Goal: Task Accomplishment & Management: Manage account settings

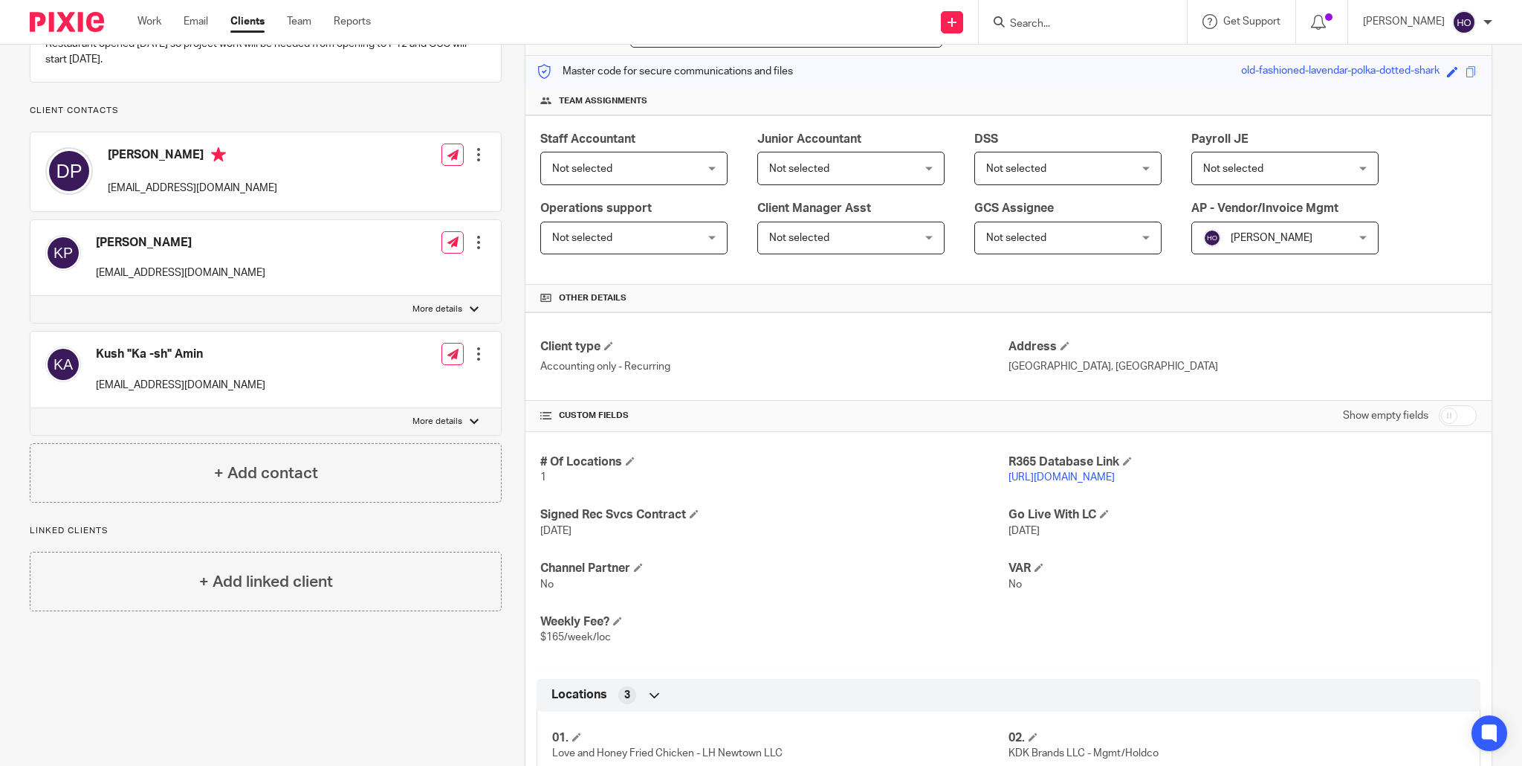
scroll to position [169, 0]
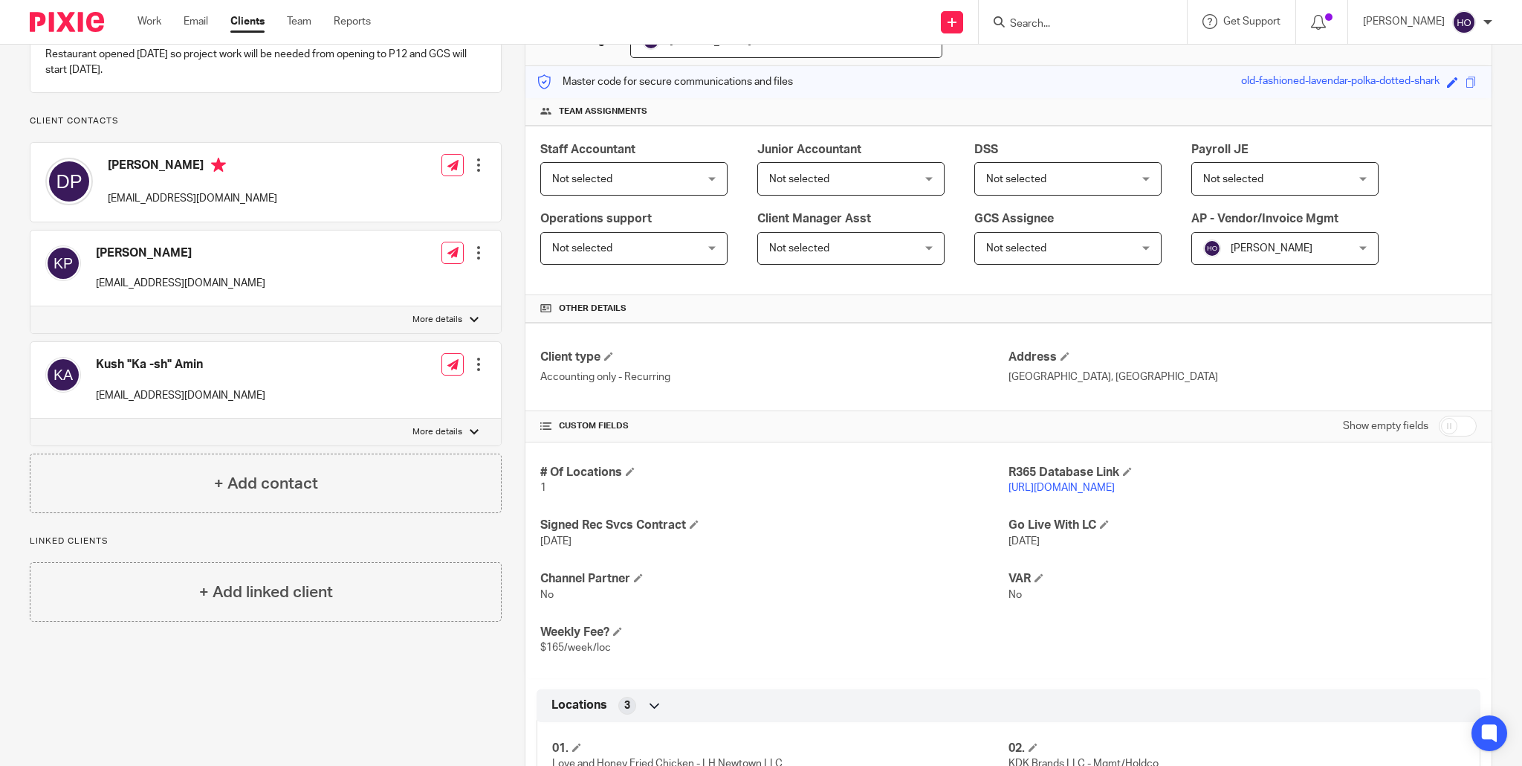
click at [445, 438] on p "More details" at bounding box center [438, 432] width 50 height 12
click at [30, 419] on input "More details" at bounding box center [30, 418] width 1 height 1
checkbox input "true"
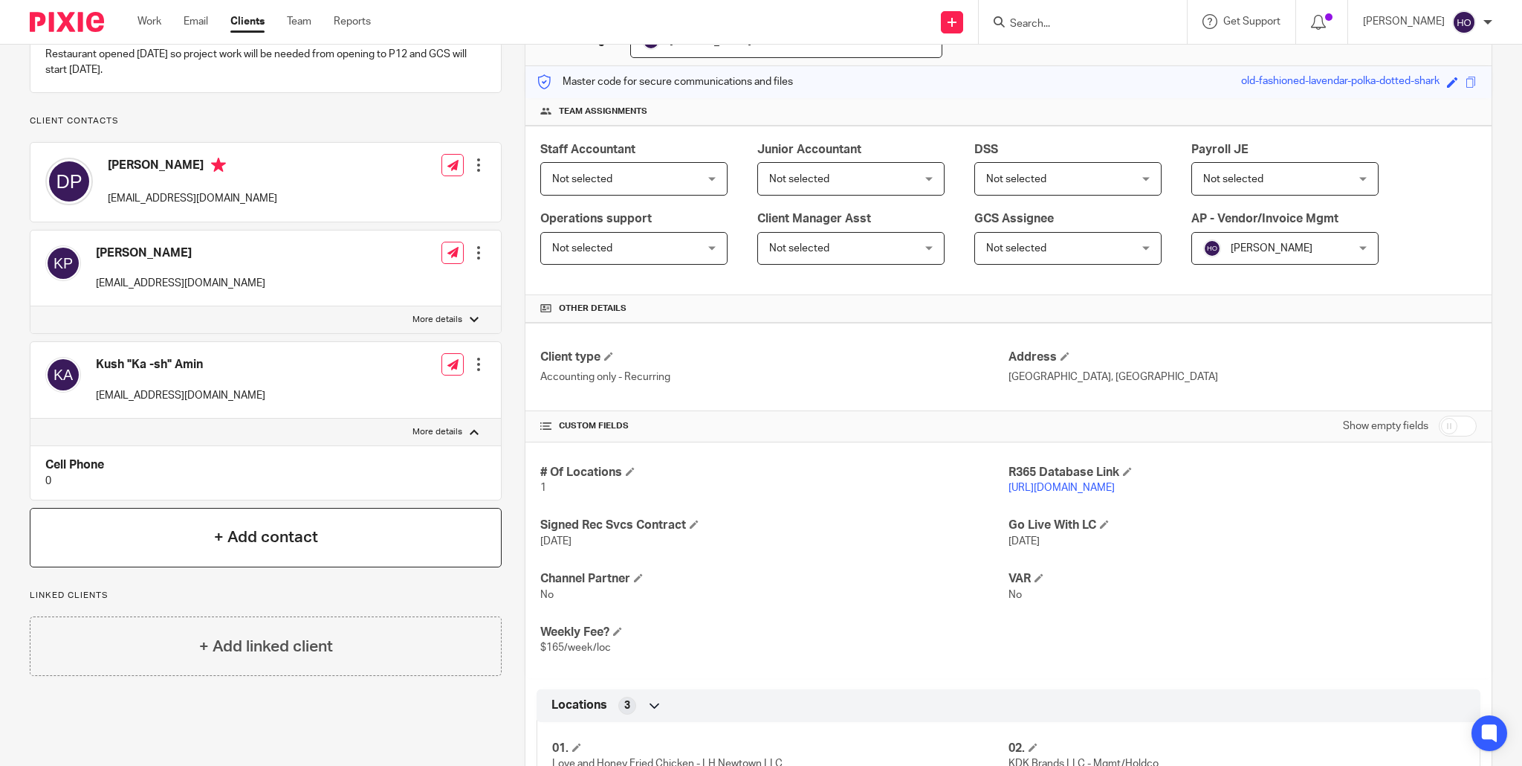
click at [279, 549] on h4 "+ Add contact" at bounding box center [266, 537] width 104 height 23
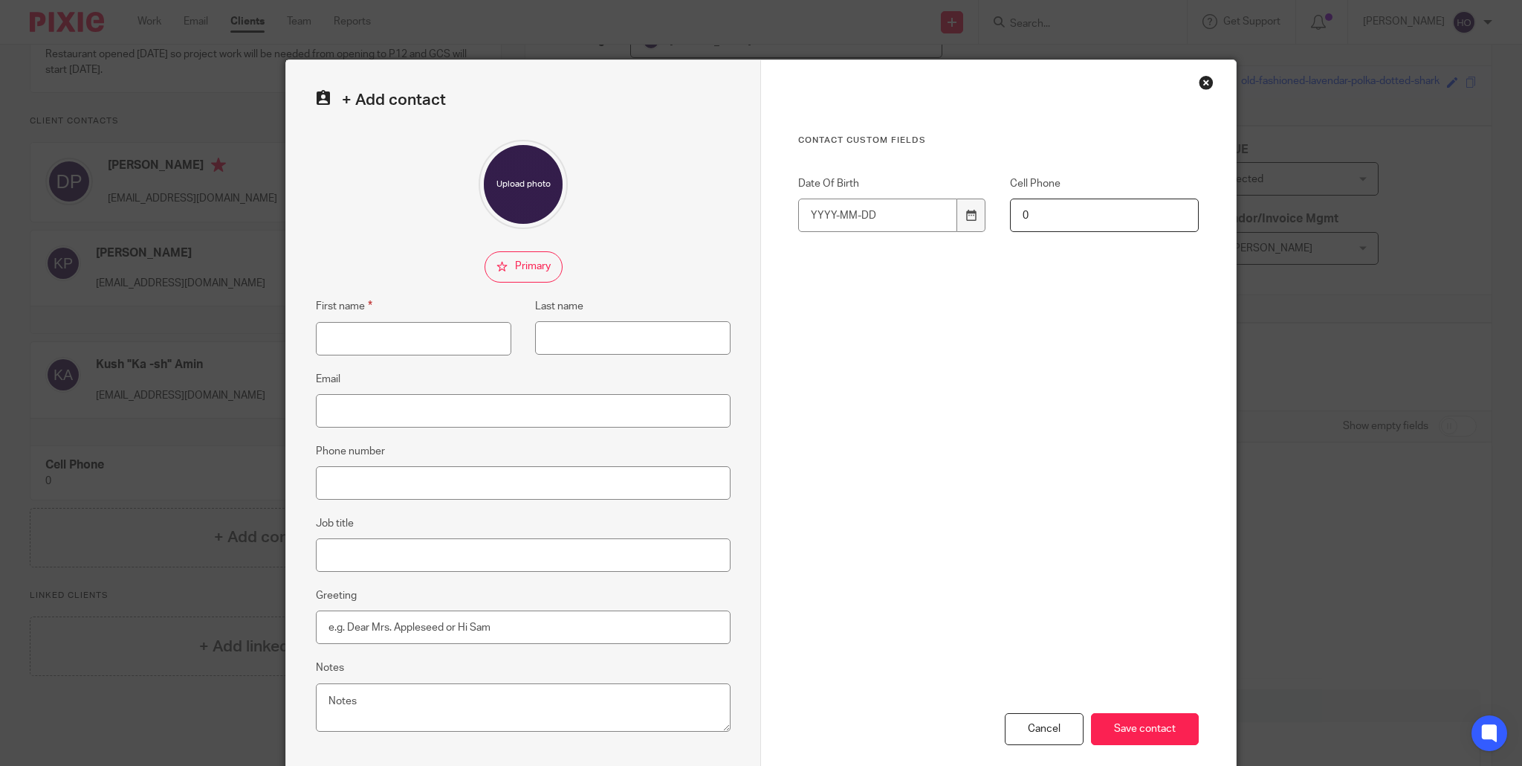
click at [1207, 80] on div "Close this dialog window" at bounding box center [1206, 82] width 15 height 15
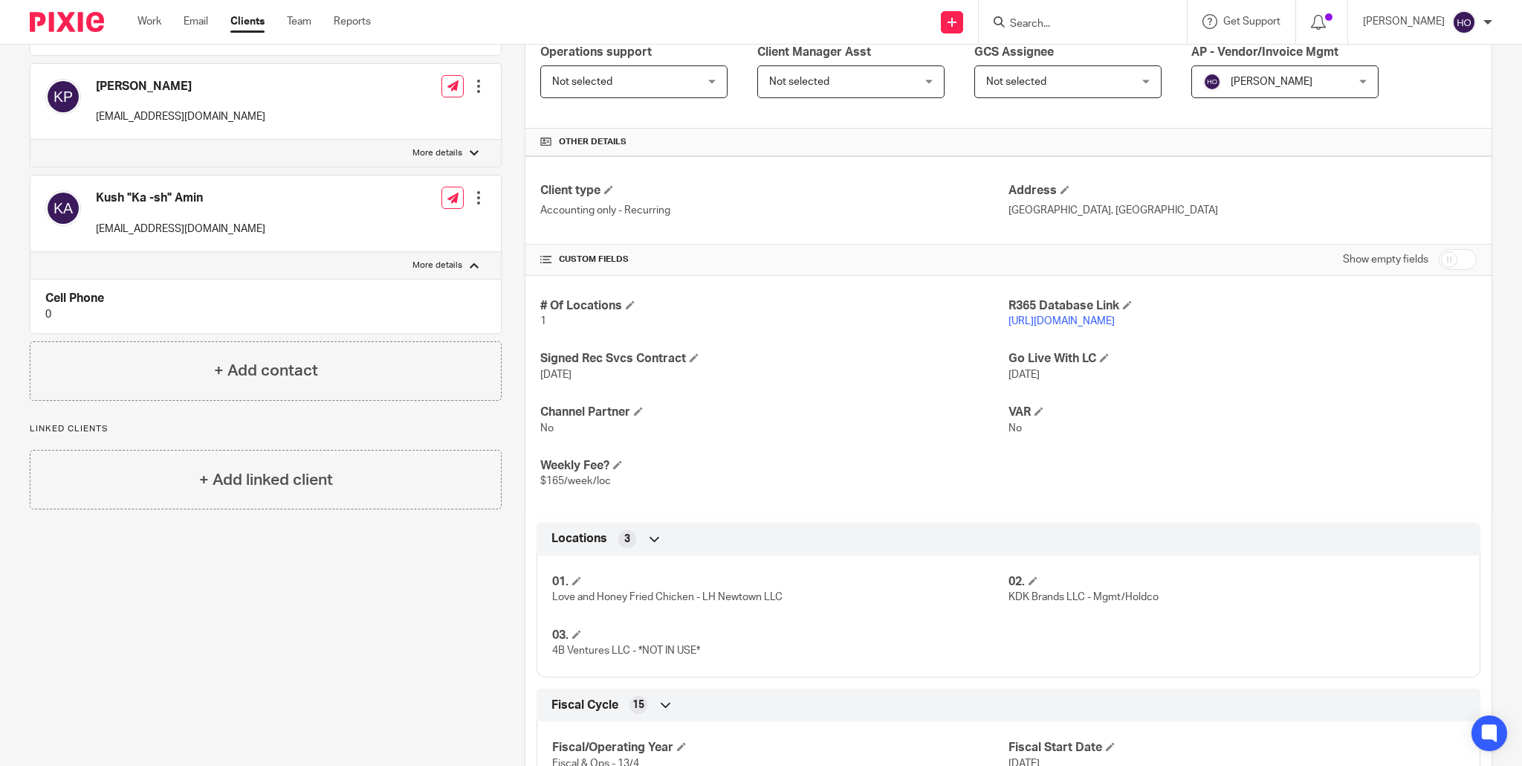
scroll to position [0, 0]
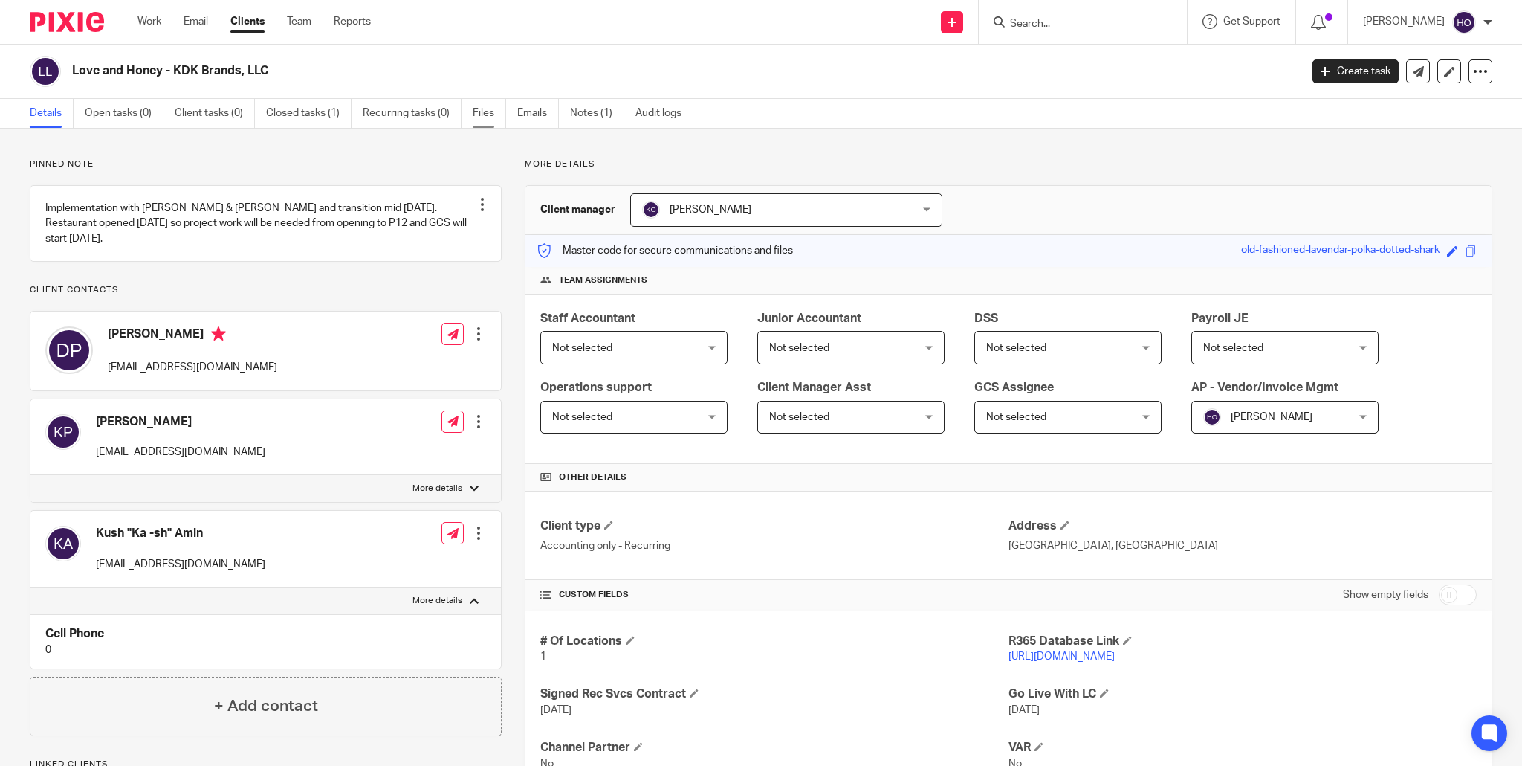
click at [479, 110] on link "Files" at bounding box center [489, 113] width 33 height 29
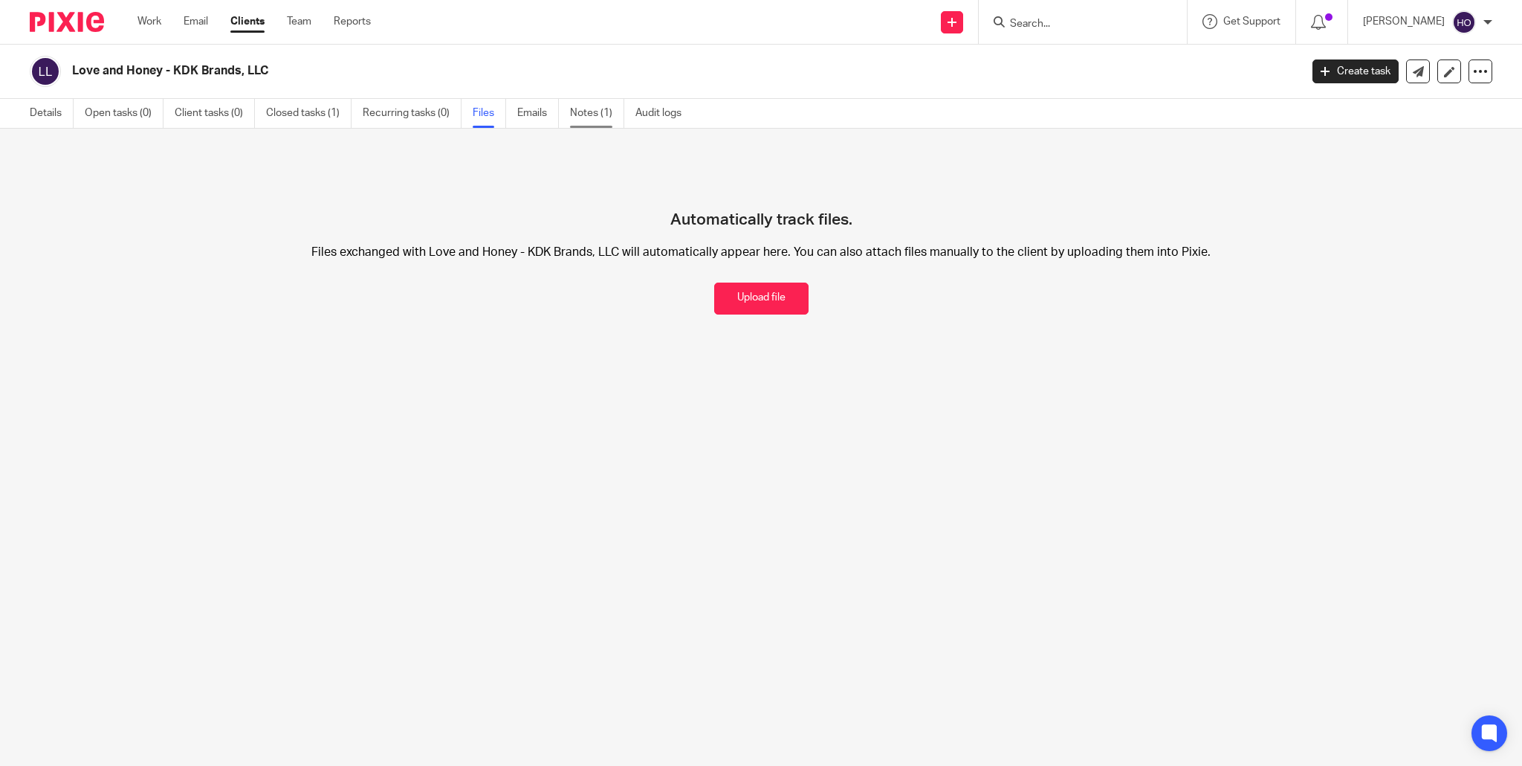
click at [597, 114] on link "Notes (1)" at bounding box center [597, 113] width 54 height 29
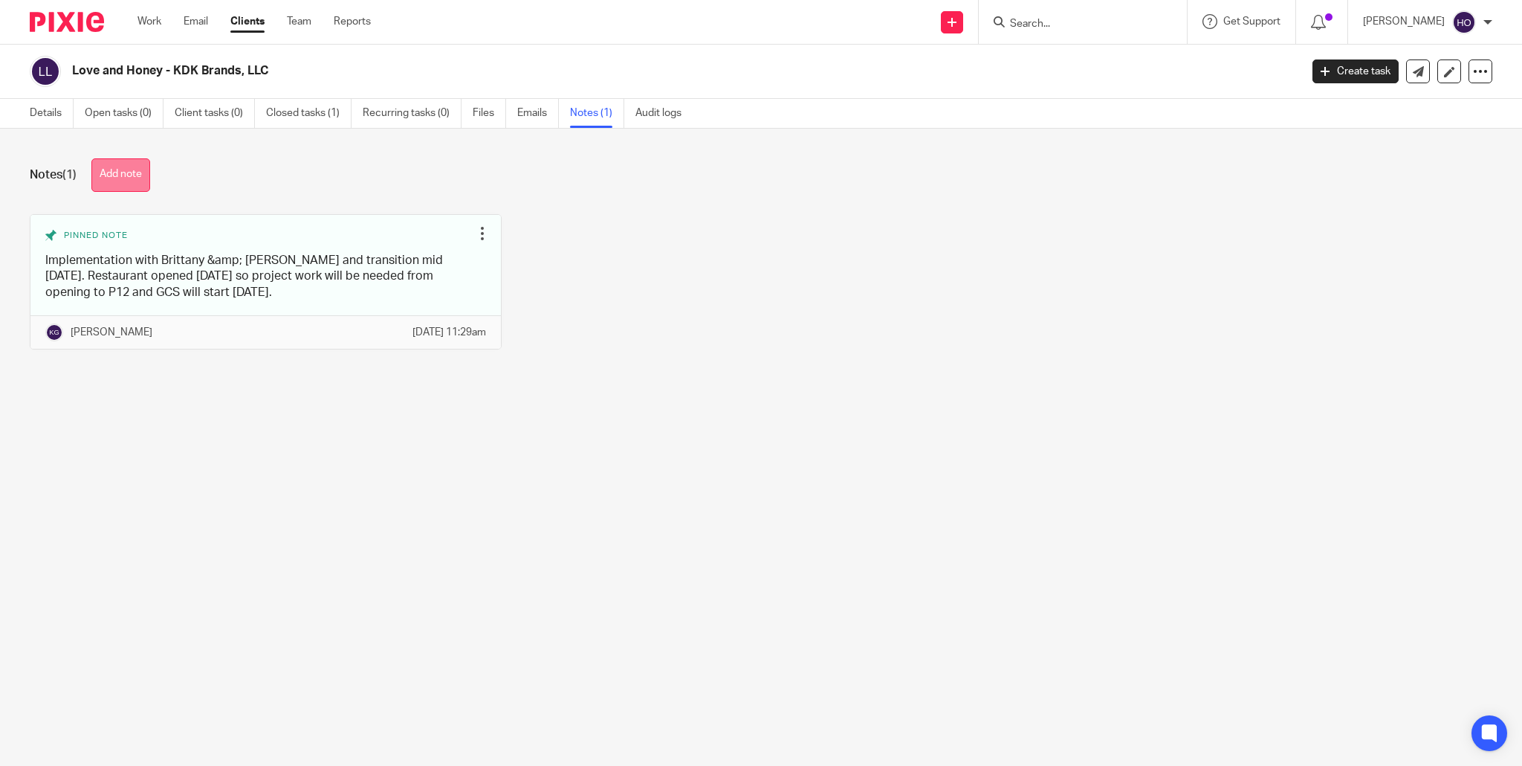
click at [136, 178] on button "Add note" at bounding box center [120, 174] width 59 height 33
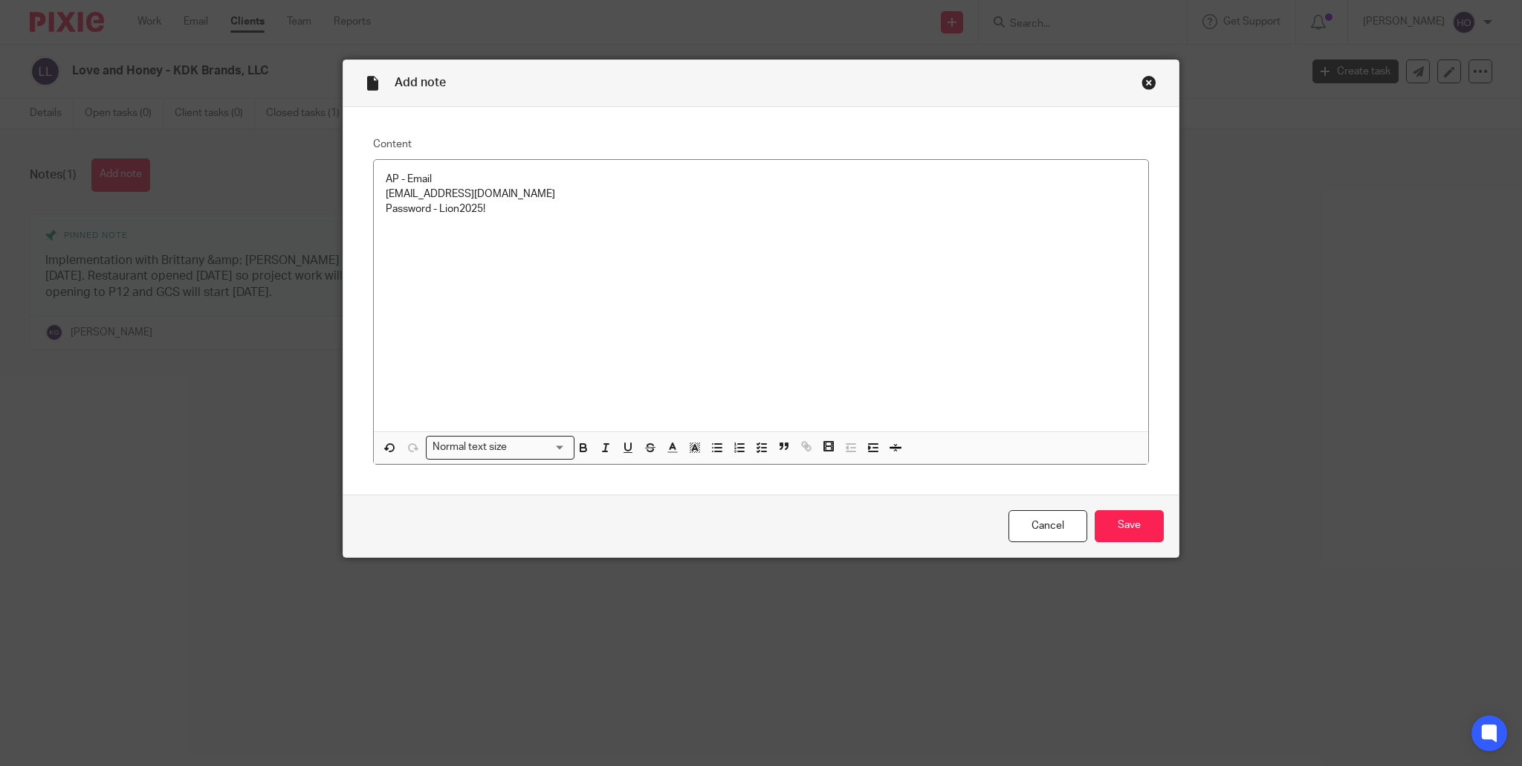
drag, startPoint x: 1136, startPoint y: 530, endPoint x: 1176, endPoint y: 535, distance: 40.5
click at [1138, 530] on input "Save" at bounding box center [1129, 526] width 69 height 32
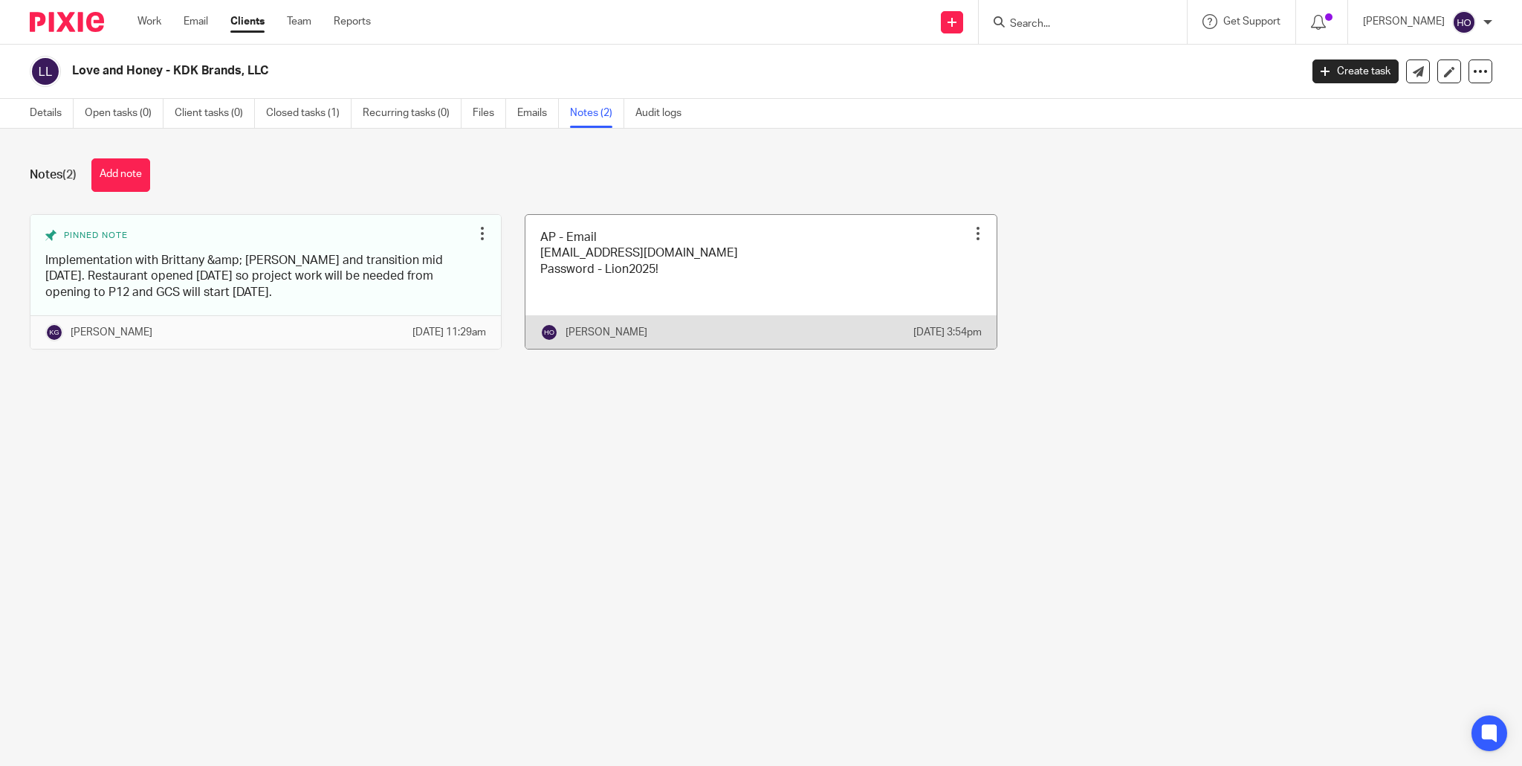
click at [980, 231] on div at bounding box center [978, 233] width 15 height 15
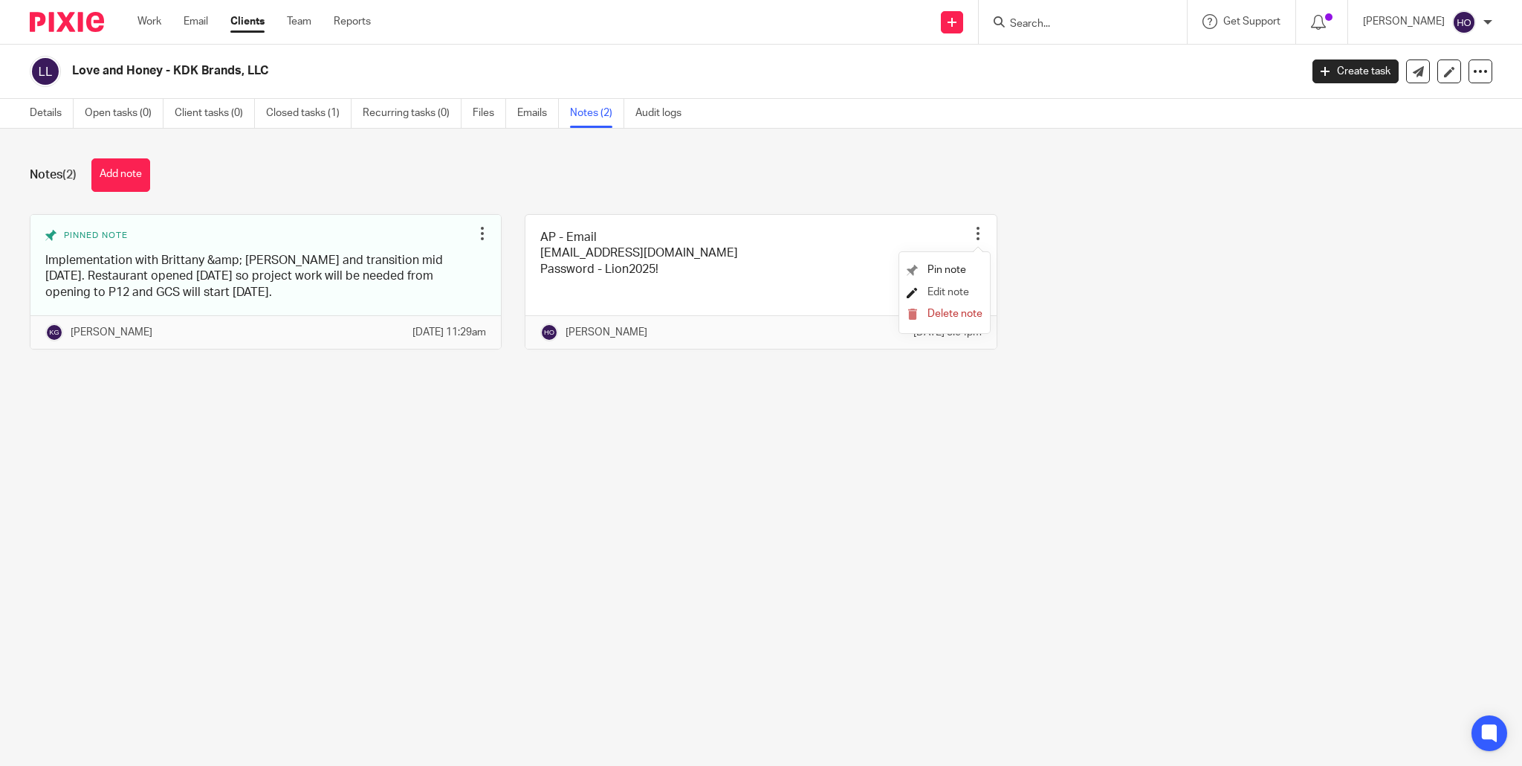
click at [964, 295] on span "Edit note" at bounding box center [949, 292] width 42 height 10
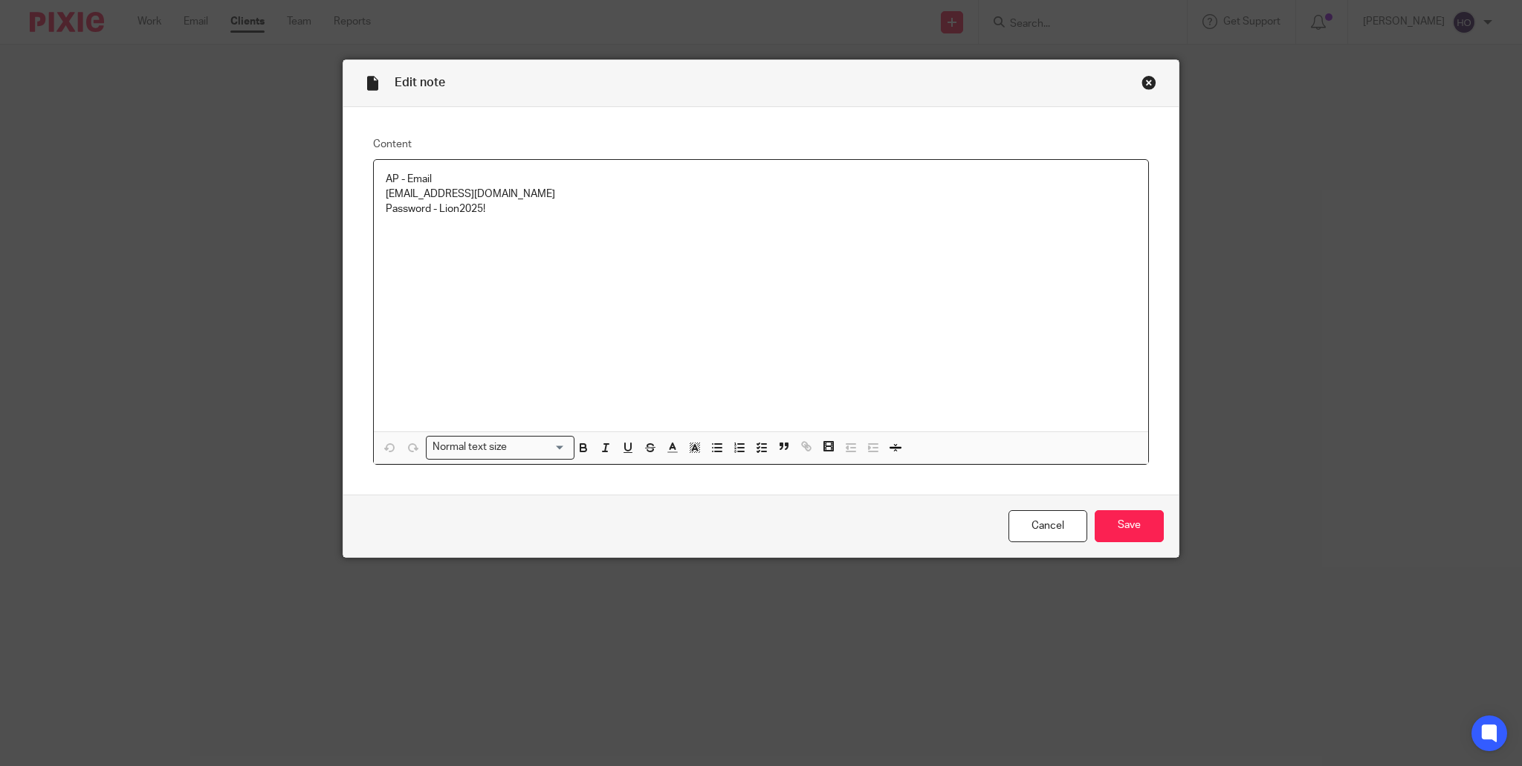
click at [610, 183] on p "AP - Email" at bounding box center [761, 179] width 751 height 15
drag, startPoint x: 509, startPoint y: 213, endPoint x: 546, endPoint y: 219, distance: 37.5
click at [512, 213] on p "Password - Lion2025!" at bounding box center [761, 208] width 751 height 15
drag, startPoint x: 1143, startPoint y: 525, endPoint x: 1172, endPoint y: 526, distance: 28.3
click at [1143, 525] on input "Save" at bounding box center [1129, 526] width 69 height 32
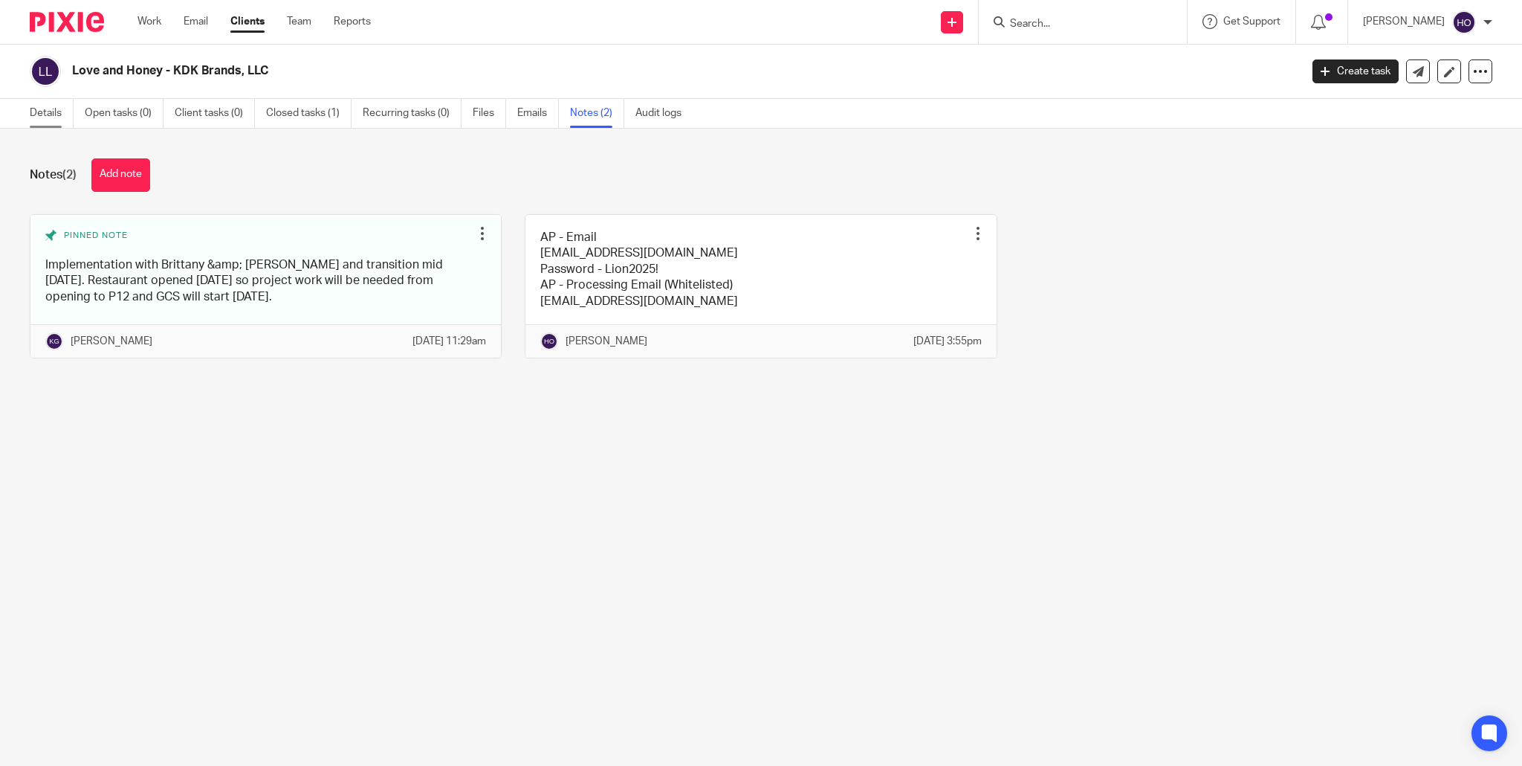
click at [43, 113] on link "Details" at bounding box center [52, 113] width 44 height 29
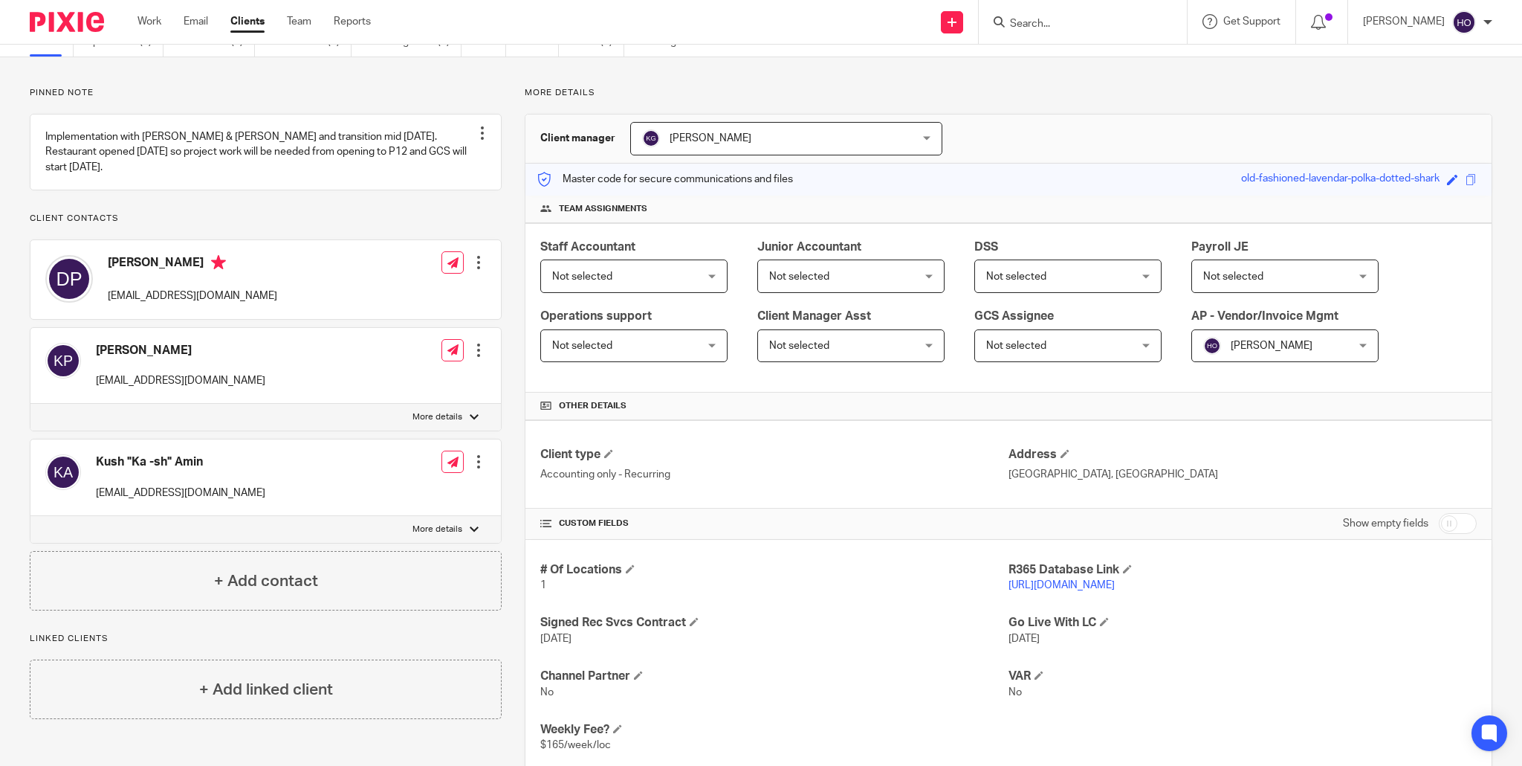
scroll to position [79, 0]
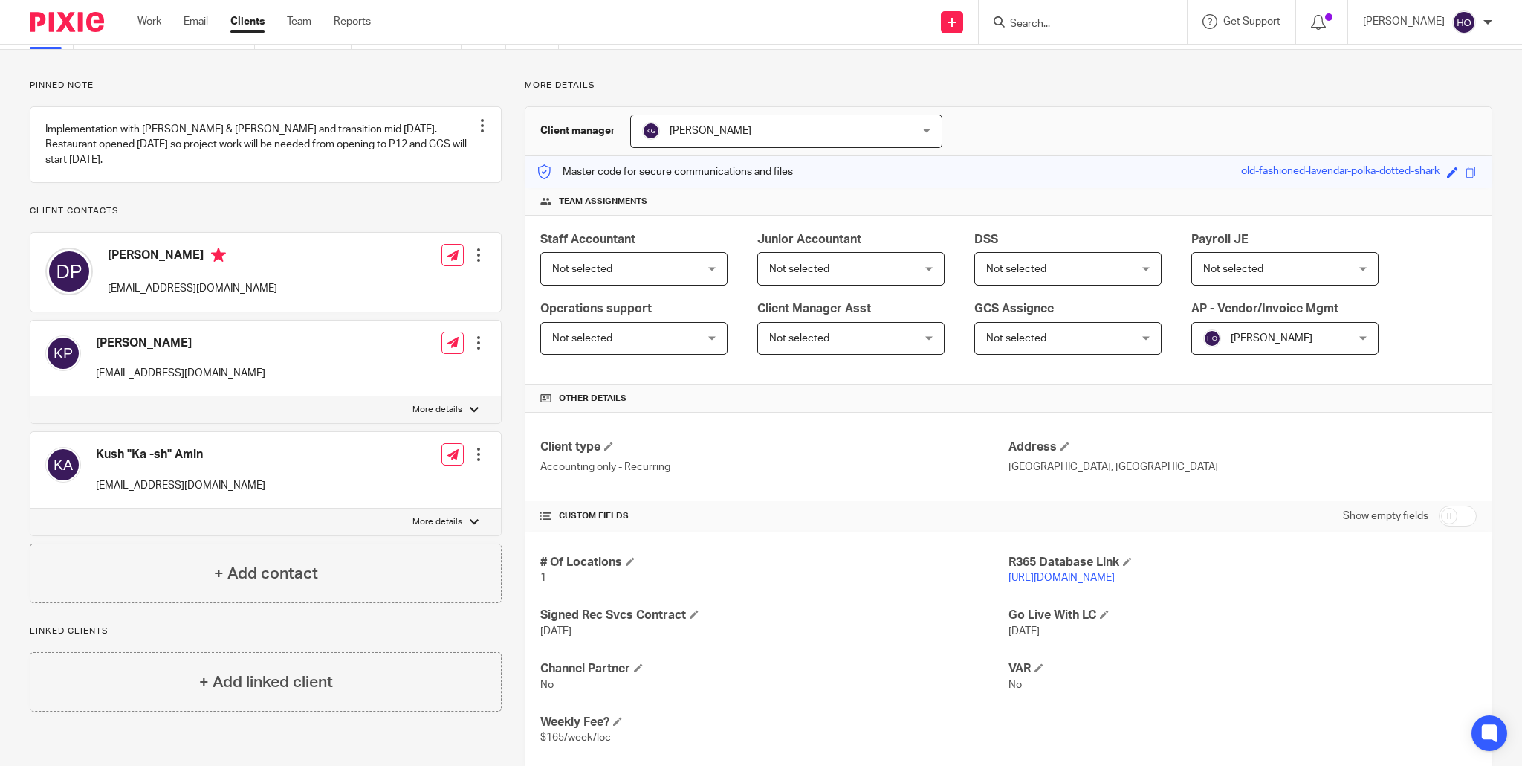
click at [1115, 575] on link "https://kdkholdings.restaurant365.com" at bounding box center [1062, 577] width 106 height 10
click at [251, 20] on link "Clients" at bounding box center [247, 21] width 34 height 15
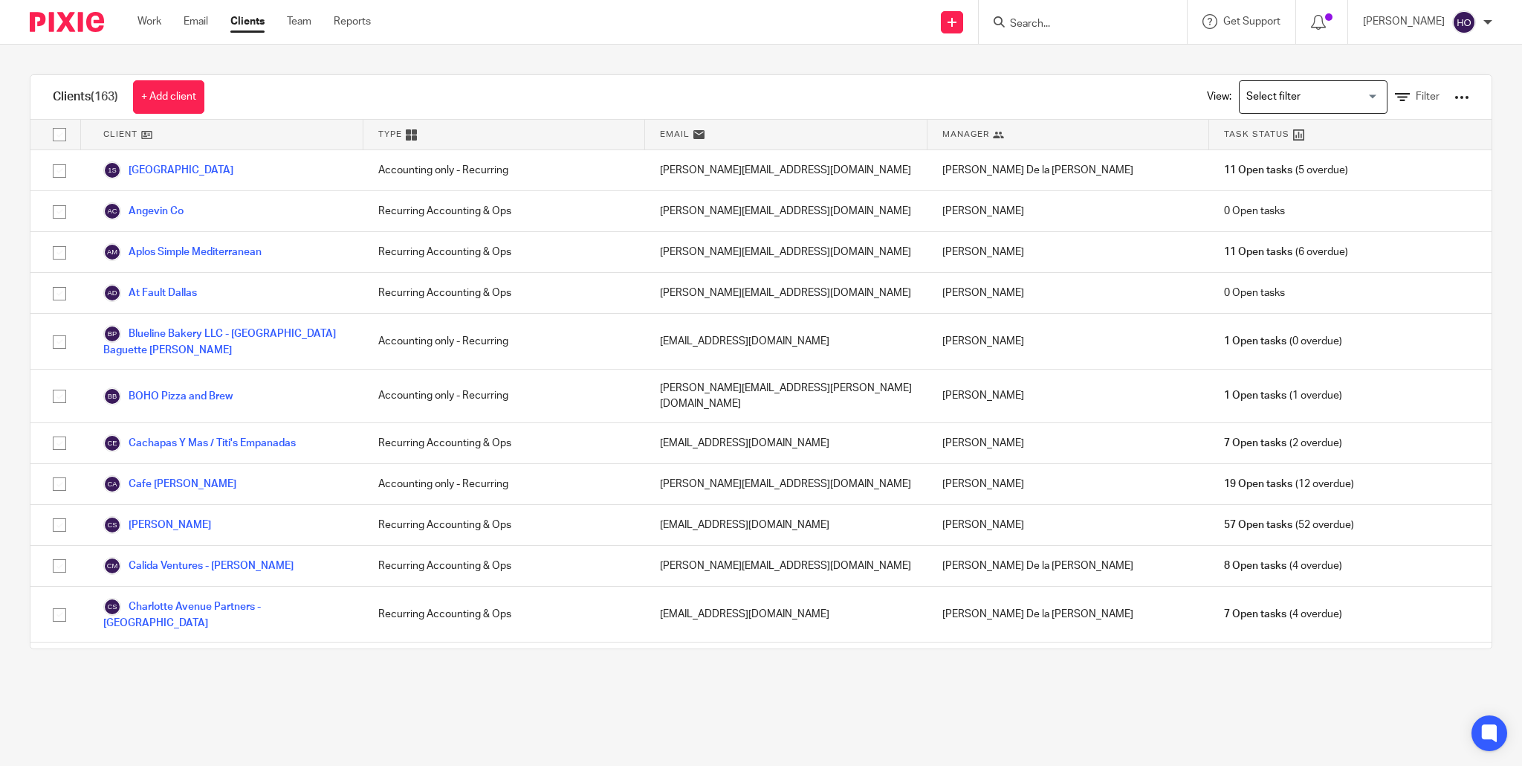
click at [1062, 22] on input "Search" at bounding box center [1076, 24] width 134 height 13
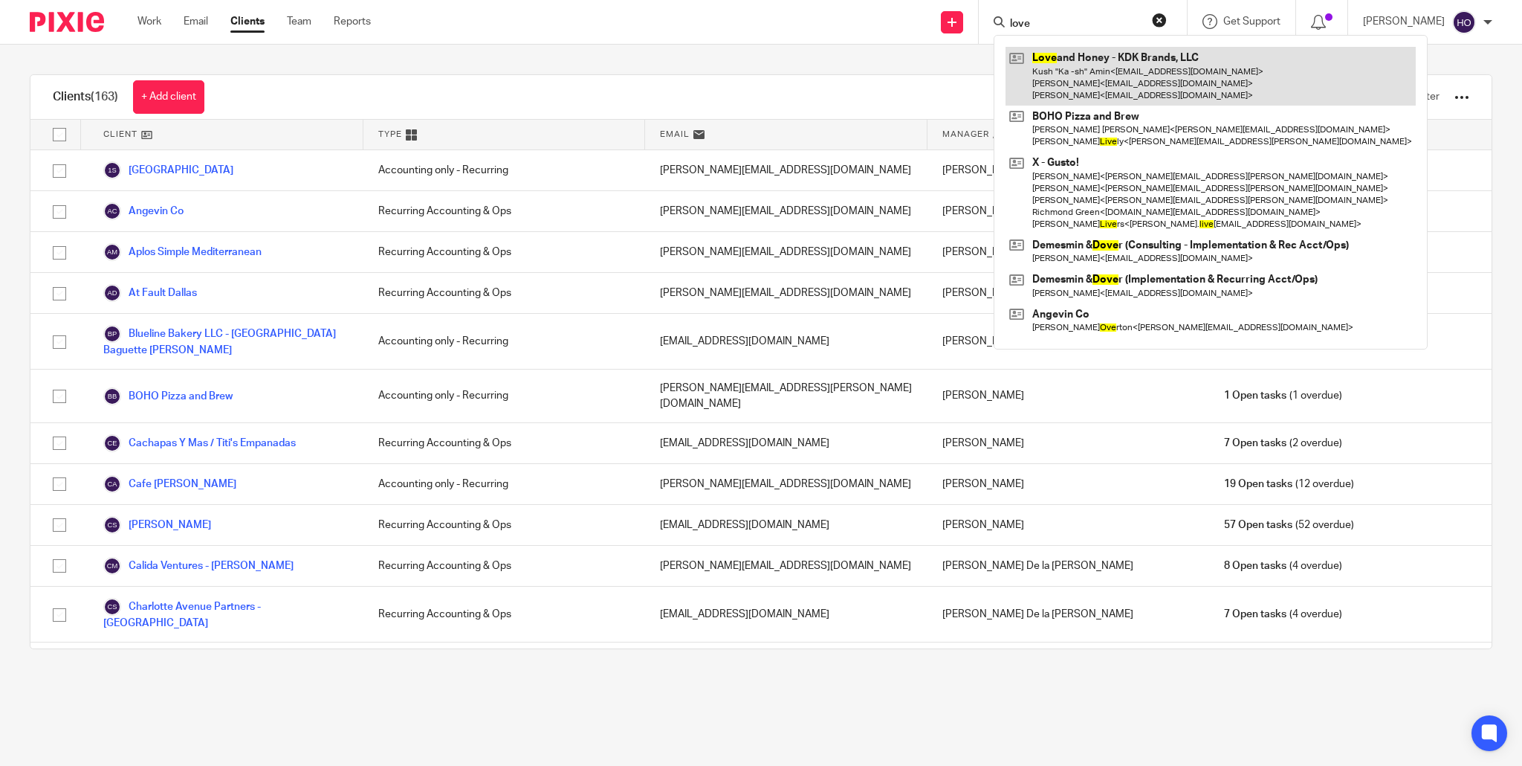
type input "love"
click at [1091, 73] on link at bounding box center [1211, 76] width 410 height 59
click at [1189, 69] on link at bounding box center [1211, 76] width 410 height 59
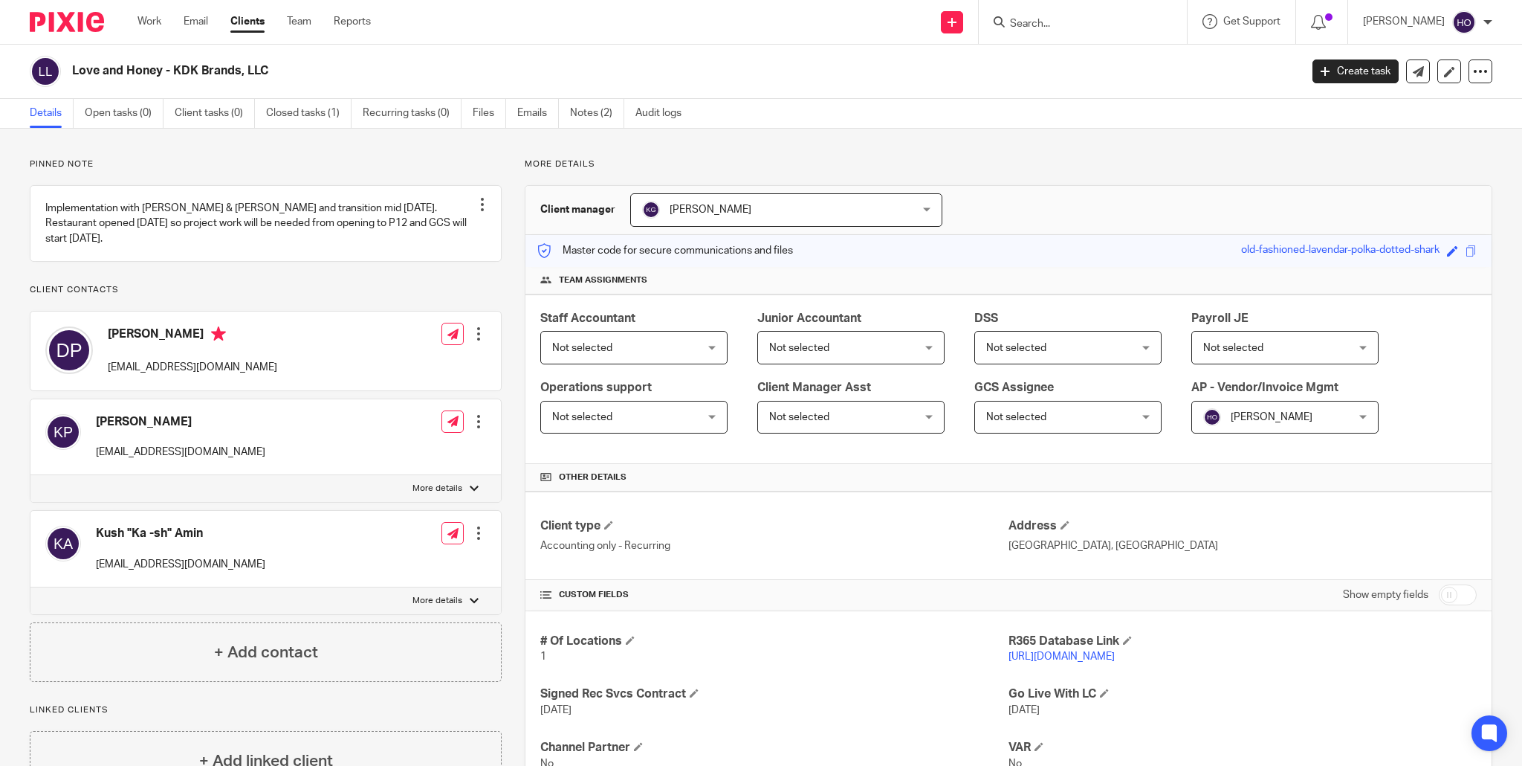
click at [453, 607] on p "More details" at bounding box center [438, 601] width 50 height 12
click at [30, 587] on input "More details" at bounding box center [30, 587] width 1 height 1
checkbox input "true"
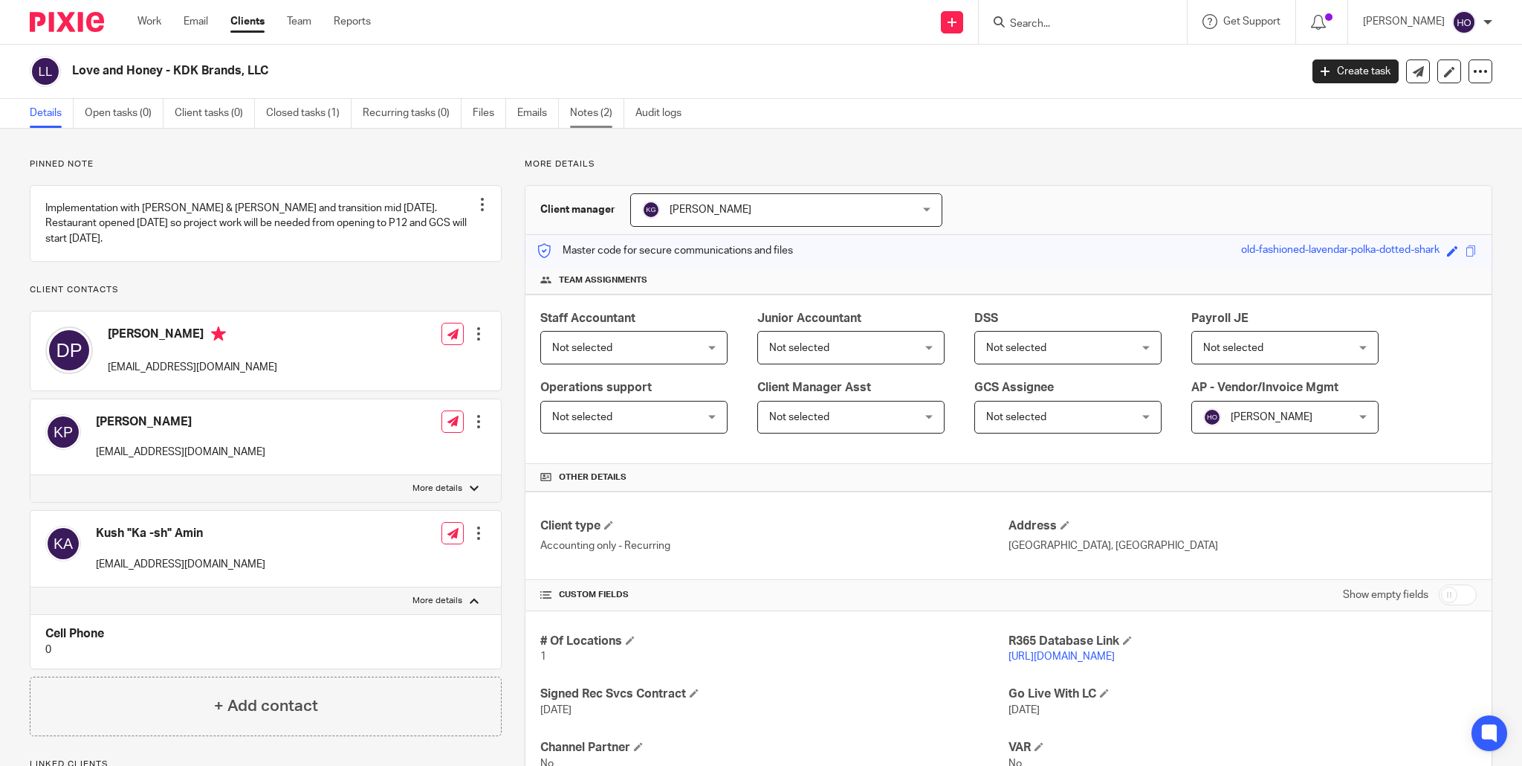
click at [592, 112] on link "Notes (2)" at bounding box center [597, 113] width 54 height 29
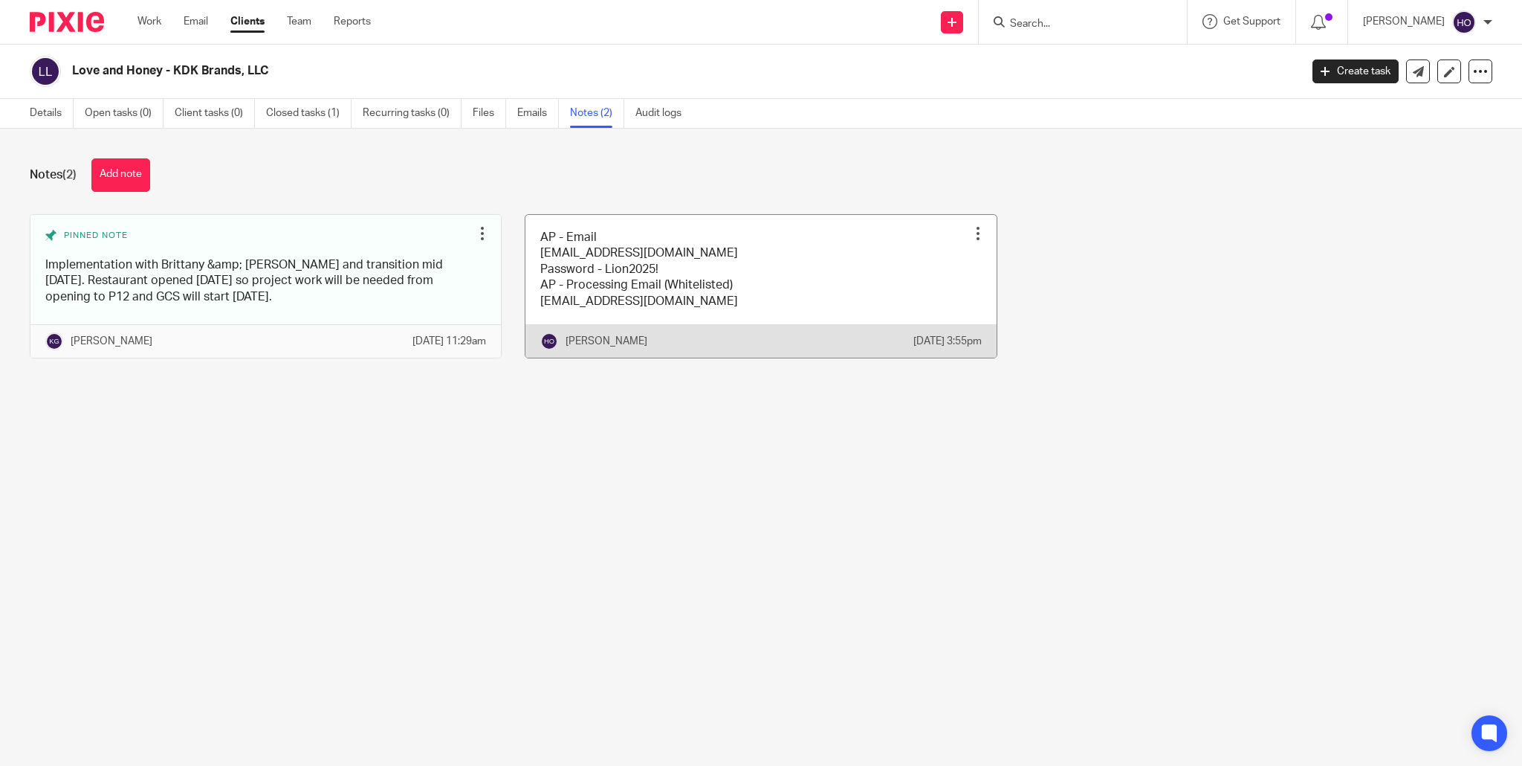
click at [979, 230] on div at bounding box center [978, 233] width 15 height 15
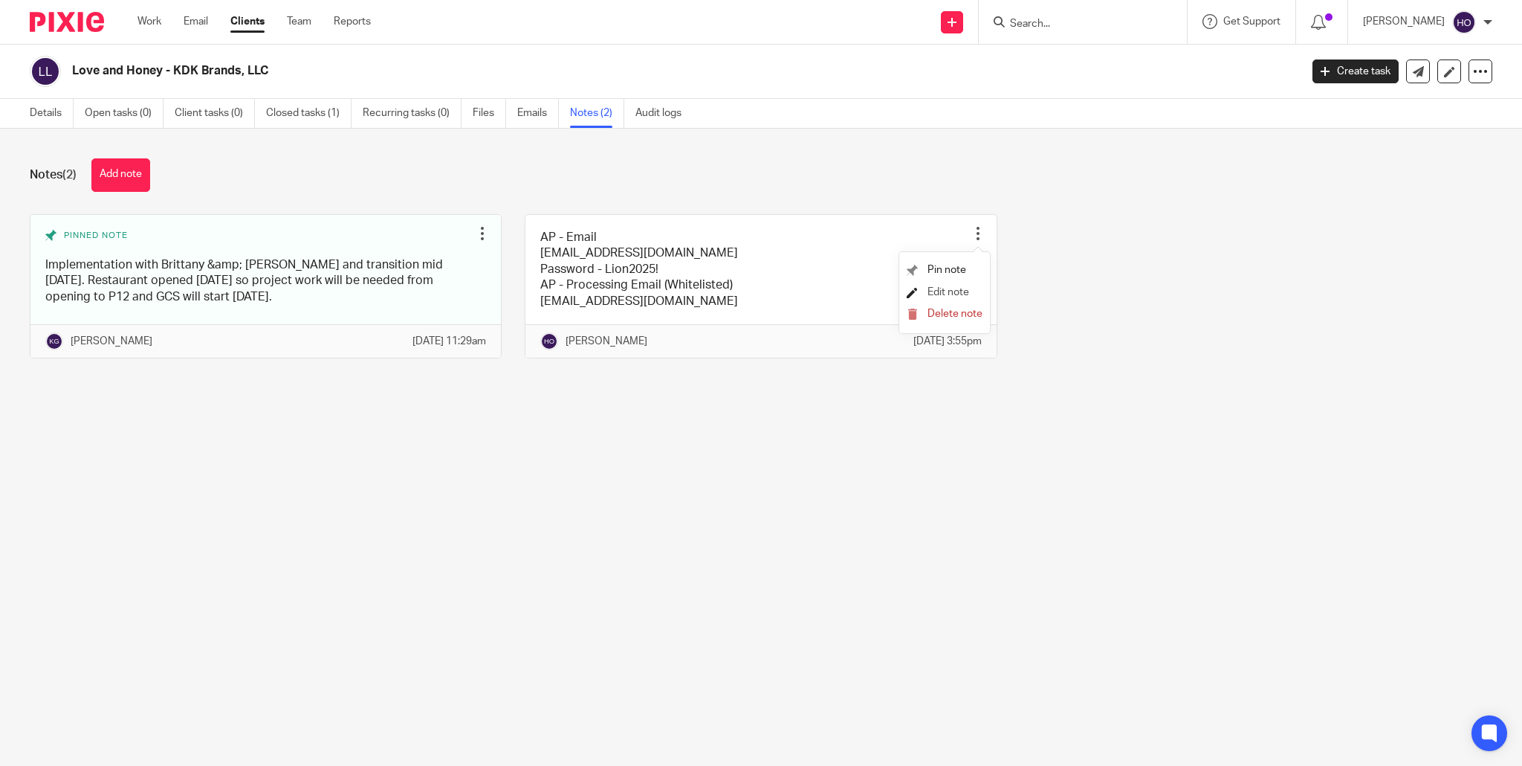
click at [961, 291] on span "Edit note" at bounding box center [949, 292] width 42 height 10
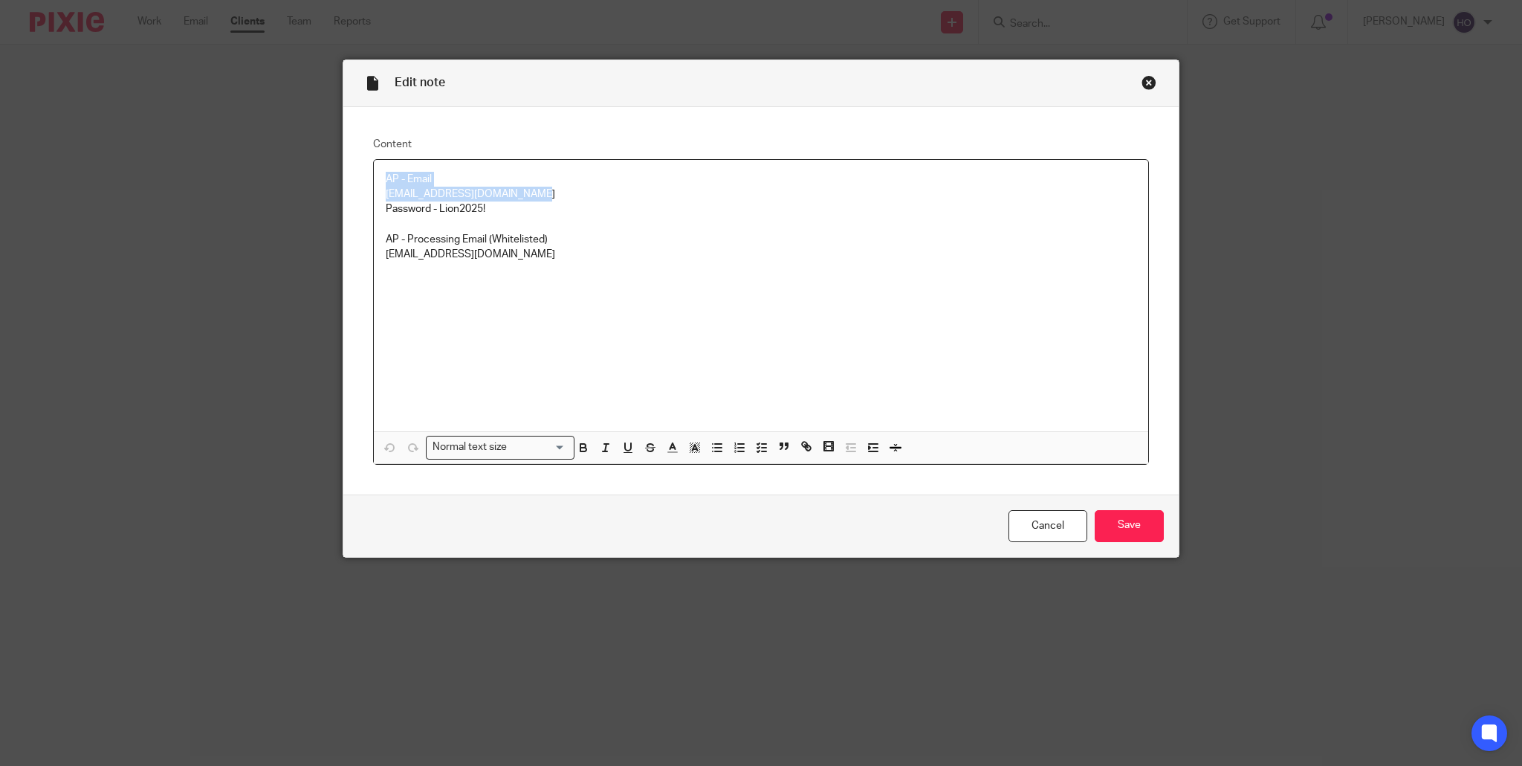
drag, startPoint x: 379, startPoint y: 179, endPoint x: 561, endPoint y: 194, distance: 182.7
click at [561, 194] on div "AP - Email [EMAIL_ADDRESS][DOMAIN_NAME] Password - Lion2025! AP - Processing Em…" at bounding box center [761, 296] width 775 height 272
copy div "AP - Email [EMAIL_ADDRESS][DOMAIN_NAME]"
click at [1131, 526] on input "Save" at bounding box center [1129, 526] width 69 height 32
